Goal: Transaction & Acquisition: Purchase product/service

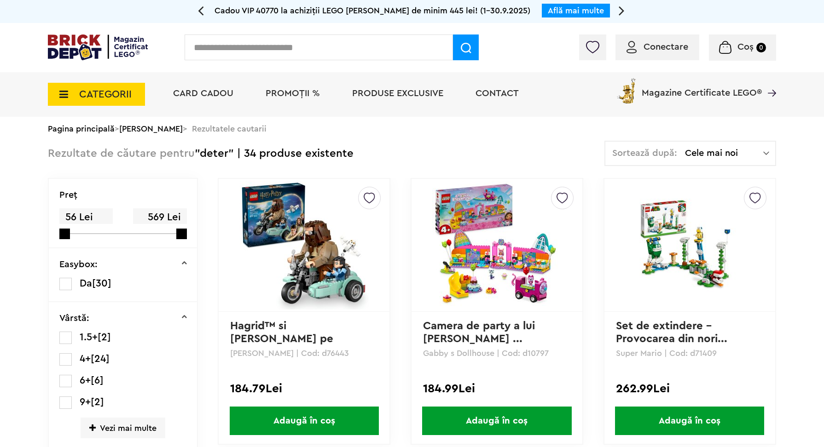
click at [294, 95] on span "PROMOȚII %" at bounding box center [292, 93] width 54 height 9
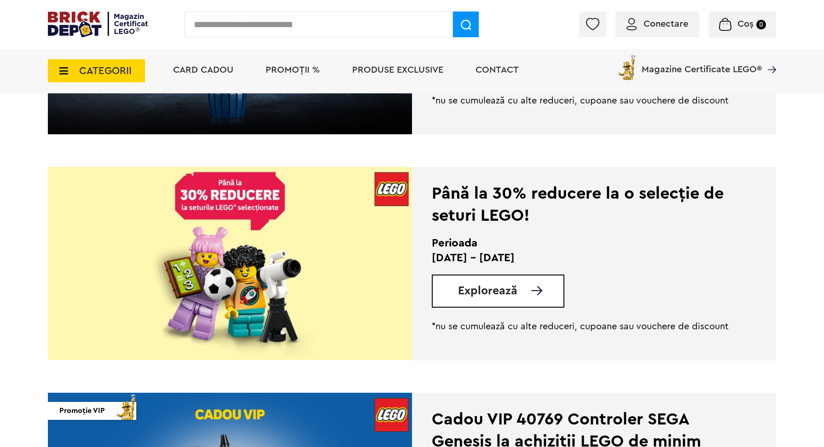
scroll to position [606, 0]
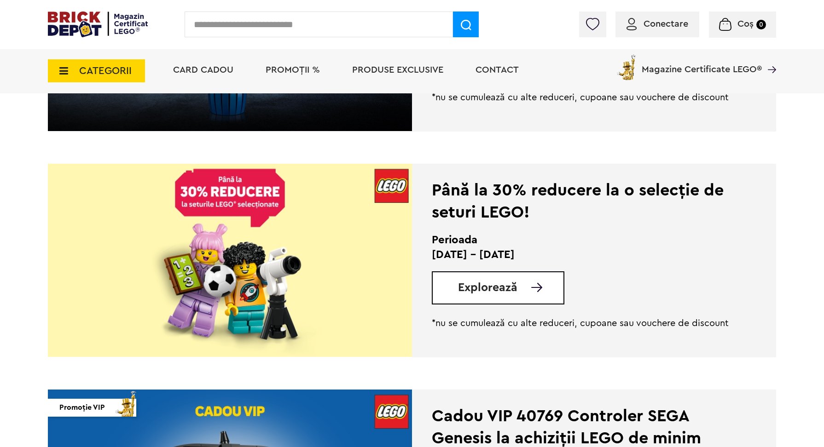
click at [320, 230] on img at bounding box center [230, 260] width 364 height 193
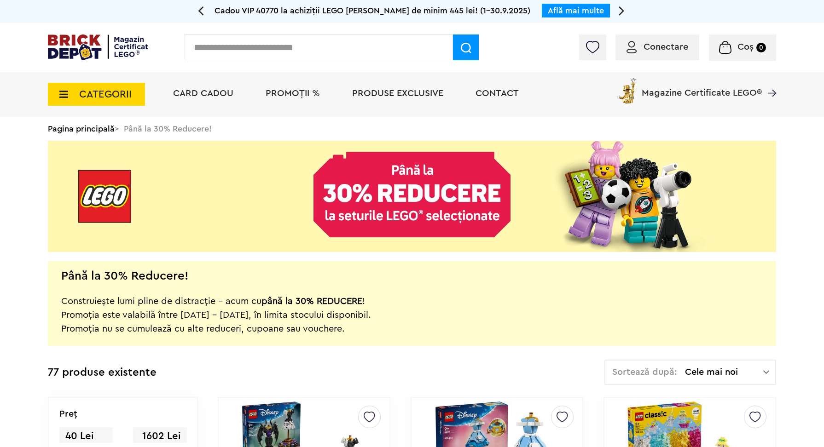
click at [745, 374] on span "Cele mai noi" at bounding box center [724, 372] width 78 height 9
click at [616, 433] on span at bounding box center [613, 434] width 13 height 13
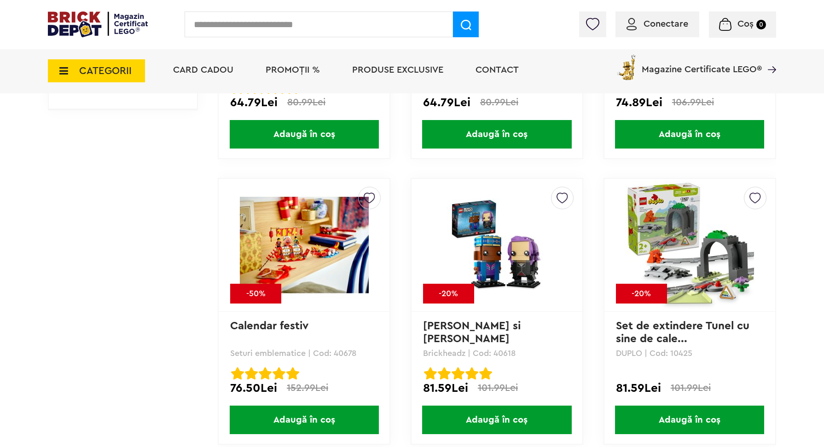
scroll to position [1101, 0]
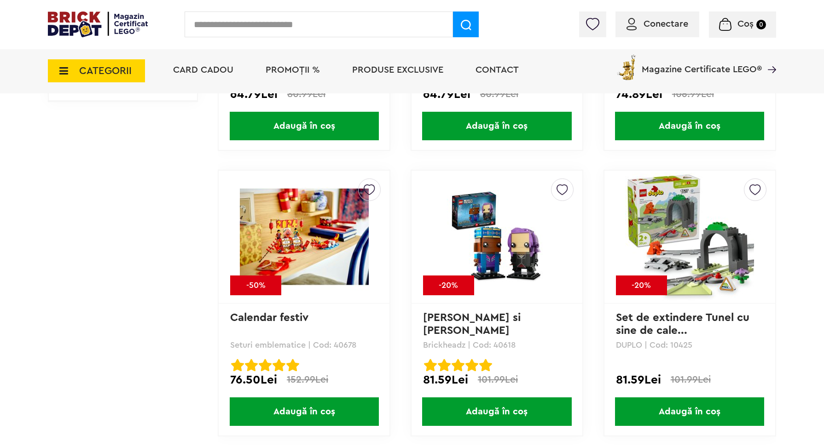
click at [290, 238] on img at bounding box center [304, 237] width 129 height 129
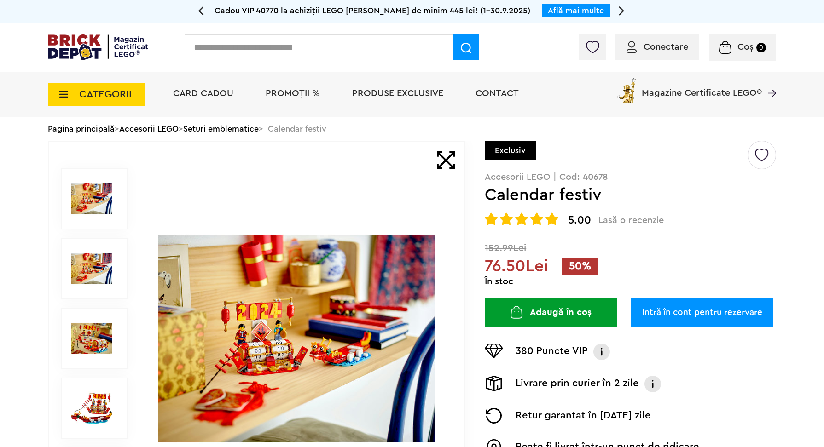
click at [94, 404] on img at bounding box center [91, 408] width 41 height 41
